Goal: Task Accomplishment & Management: Use online tool/utility

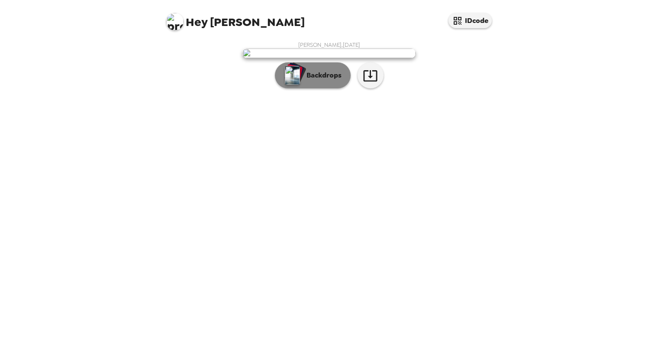
click at [304, 81] on p "Backdrops" at bounding box center [321, 75] width 39 height 10
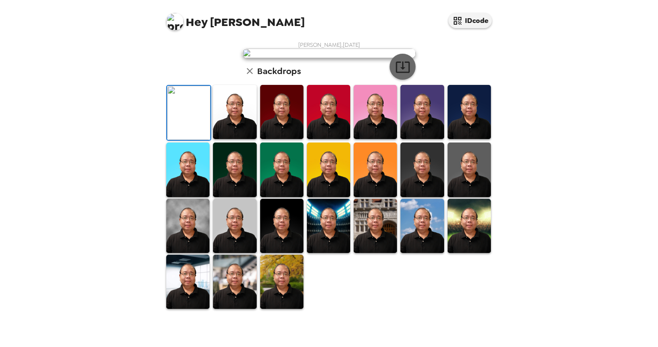
click at [399, 73] on icon "button" at bounding box center [403, 66] width 14 height 11
click at [469, 50] on div "[PERSON_NAME] , [DATE] Backdrops" at bounding box center [329, 175] width 329 height 269
